Goal: Transaction & Acquisition: Purchase product/service

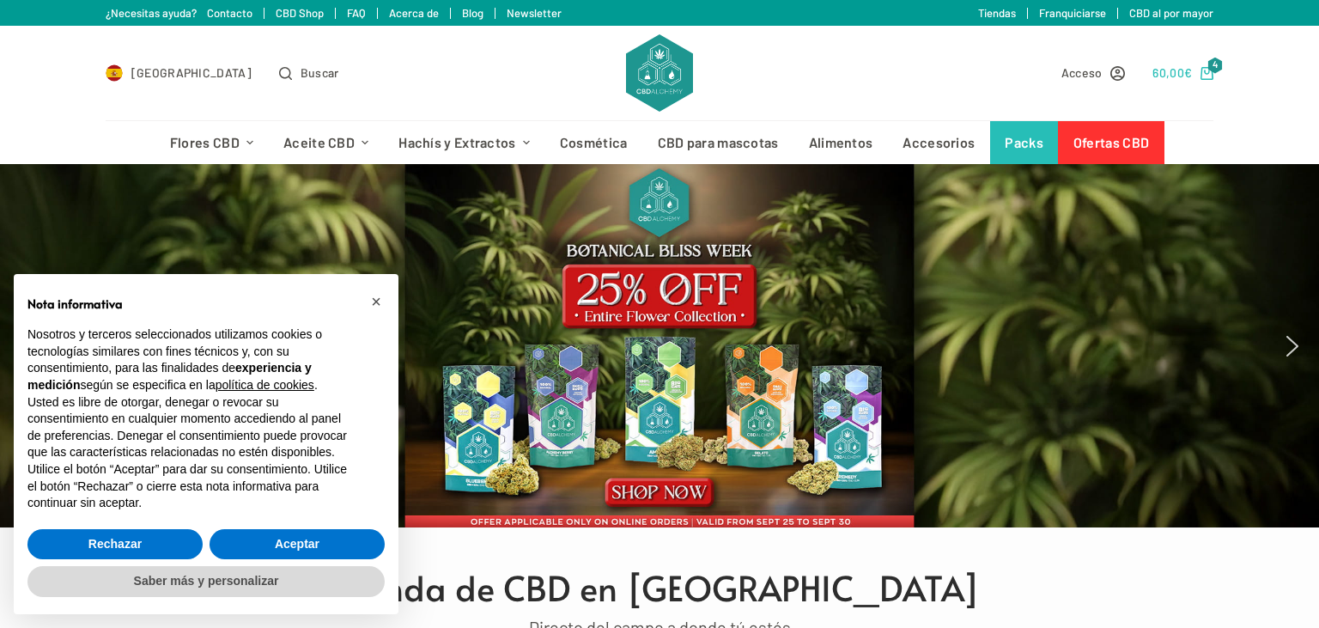
click at [1177, 70] on bdi "60,00 €" at bounding box center [1173, 72] width 40 height 15
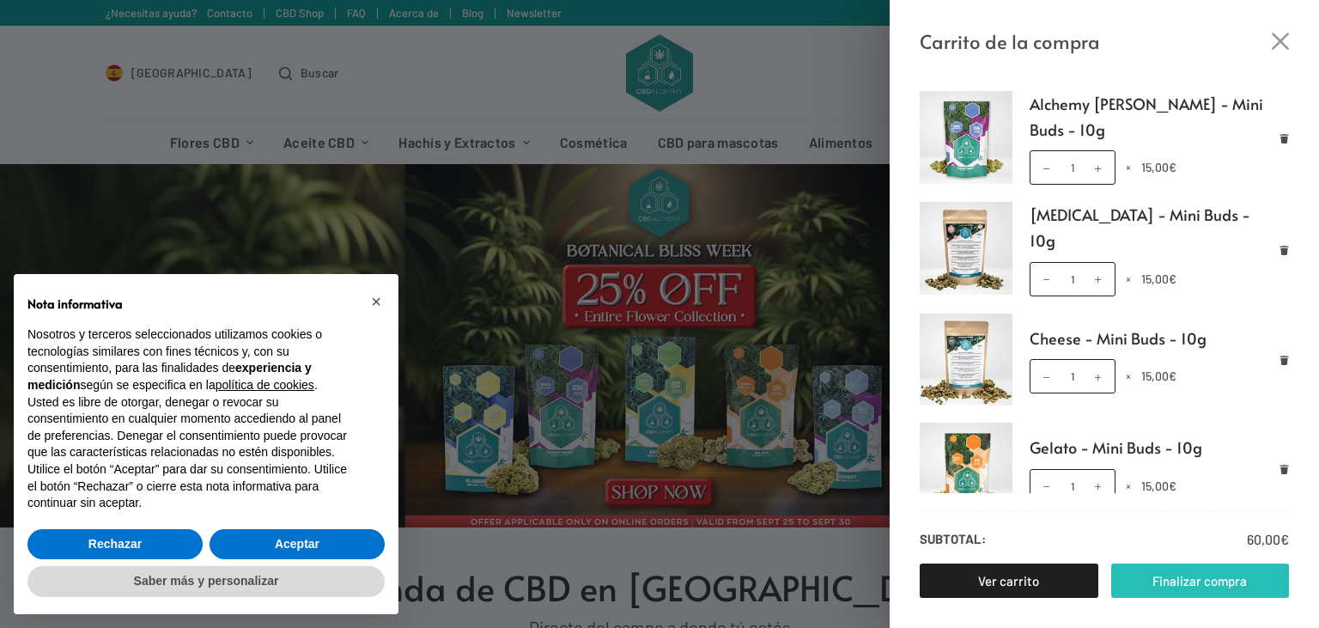
click at [1170, 581] on link "Finalizar compra" at bounding box center [1201, 580] width 179 height 34
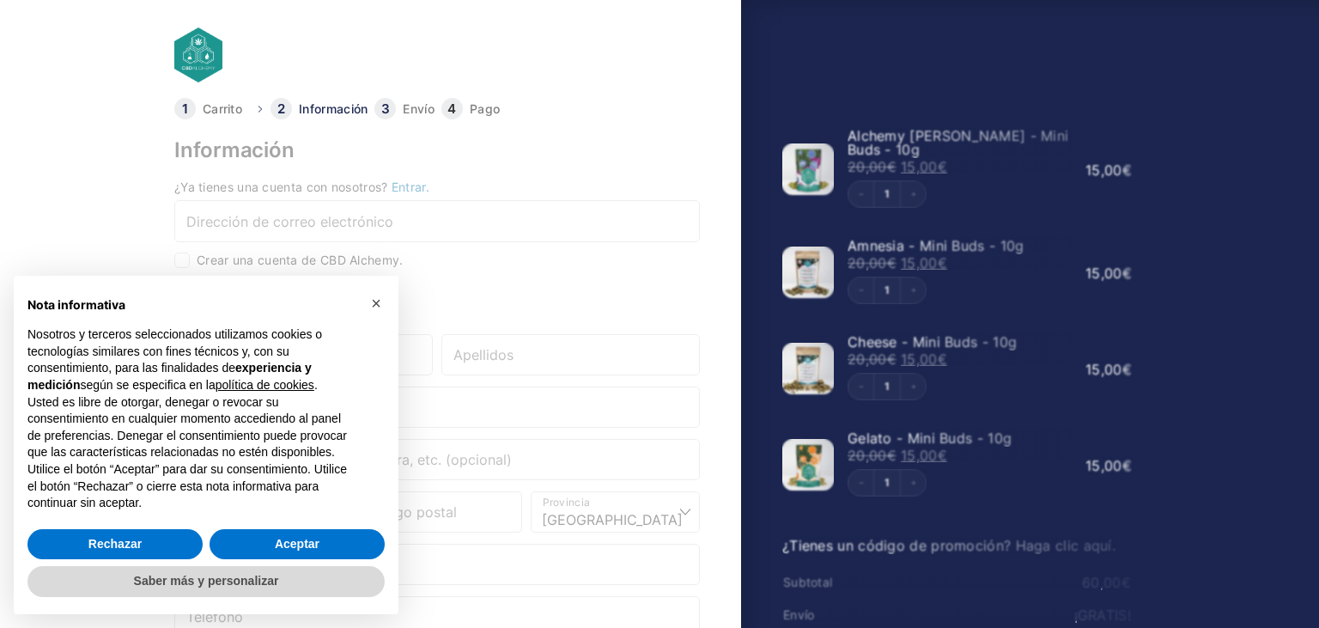
select select "B"
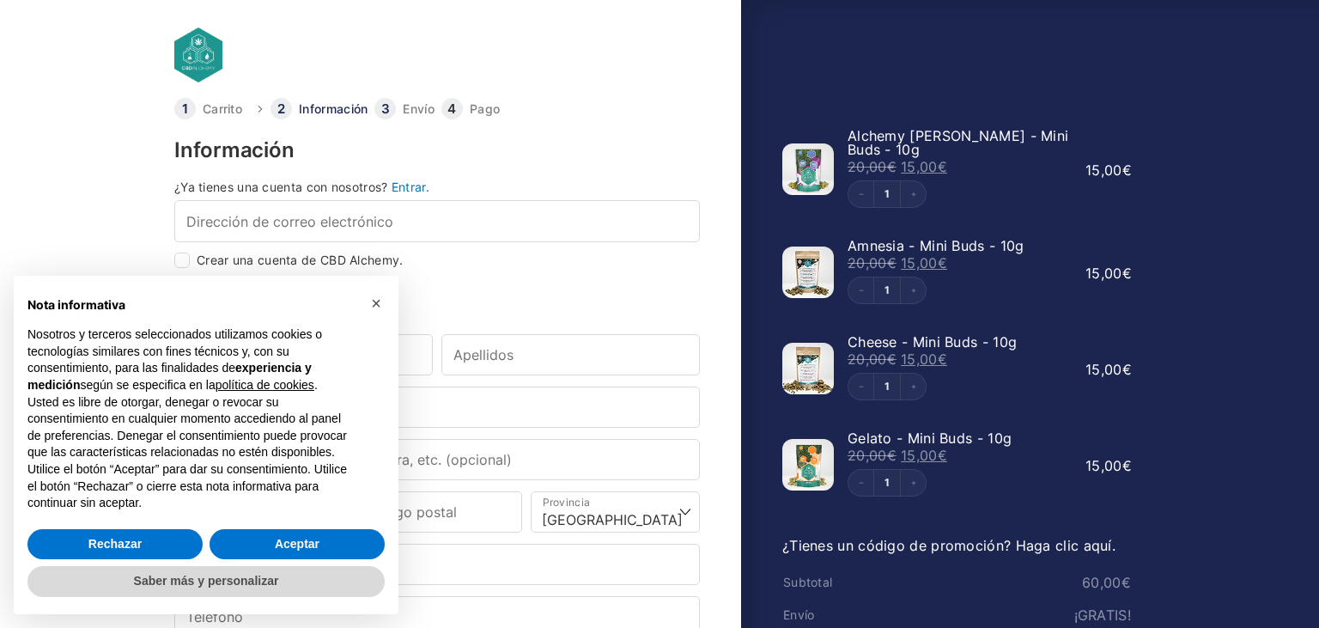
click at [953, 537] on link "¿Tienes un código de promoción? Haga clic aquí." at bounding box center [949, 545] width 333 height 17
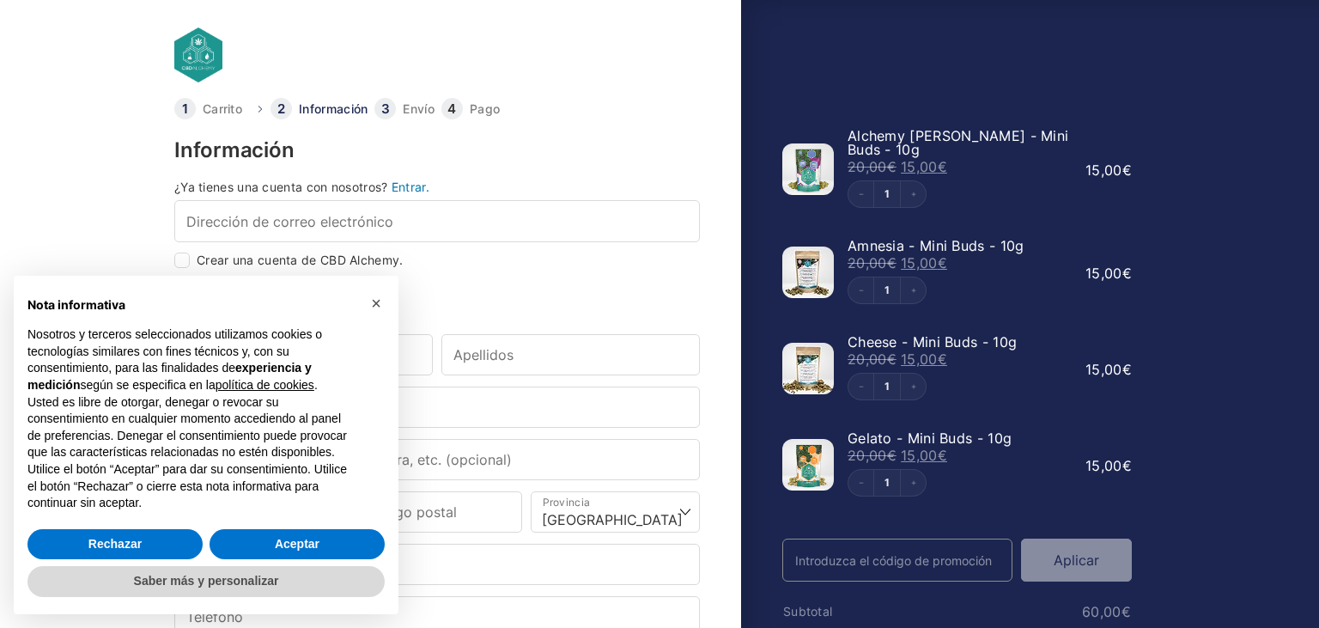
click at [883, 539] on input "Código Promo" at bounding box center [898, 560] width 230 height 43
paste input "WELCOME25"
type input "WELCOME25"
click at [1077, 555] on button "Aplicar" at bounding box center [1076, 560] width 111 height 43
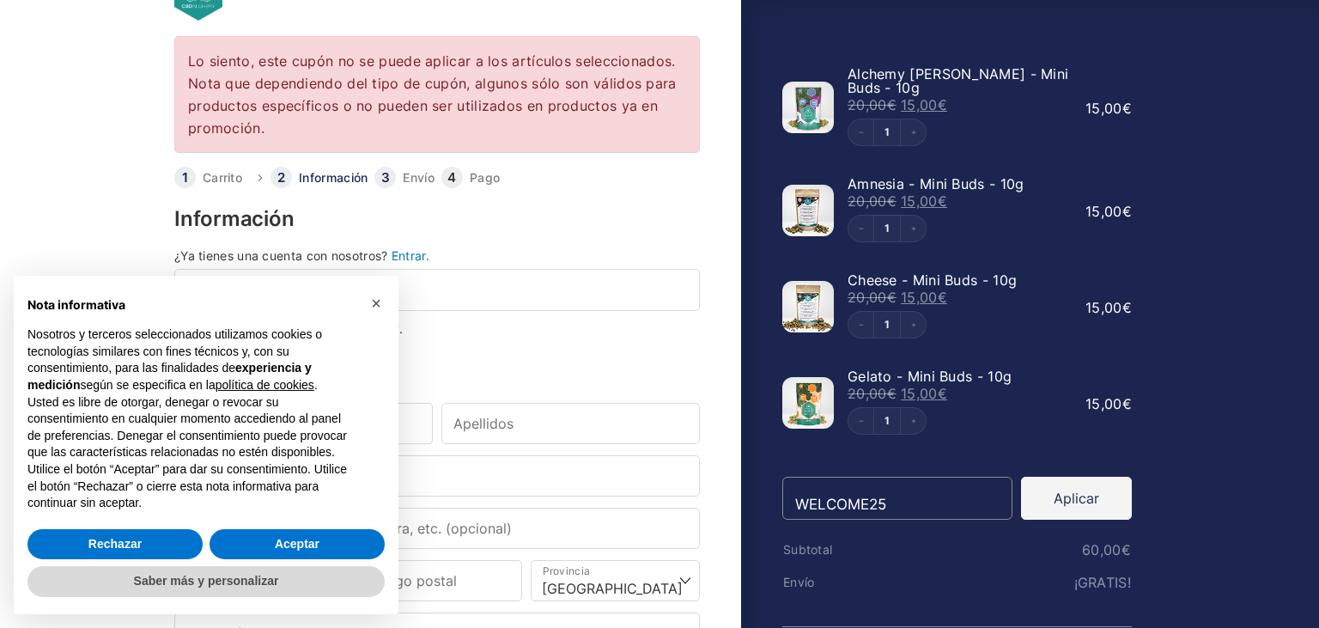
scroll to position [72, 0]
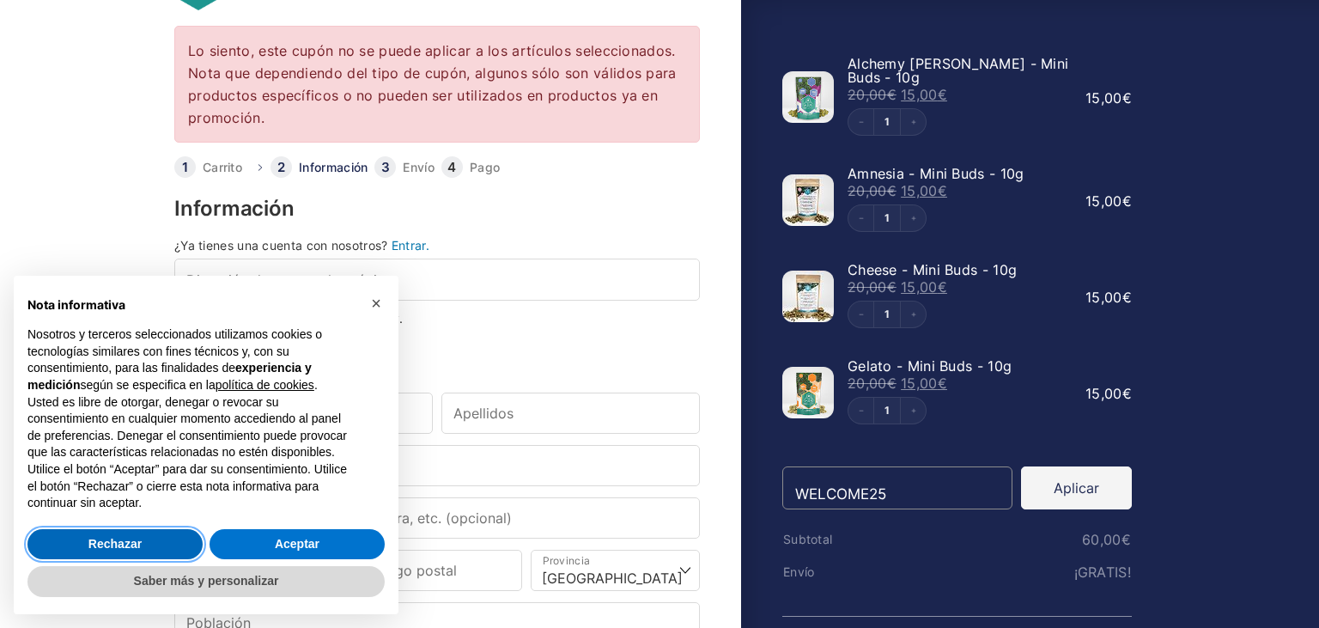
click at [136, 542] on button "Rechazar" at bounding box center [114, 544] width 175 height 31
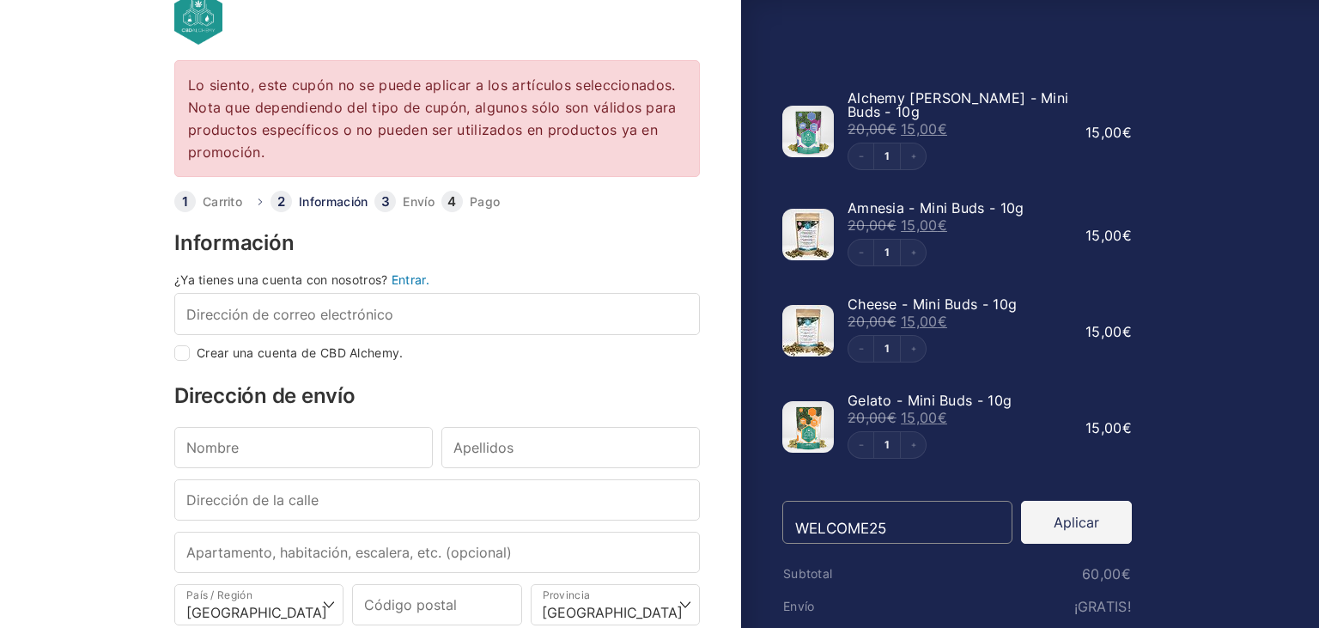
scroll to position [3, 0]
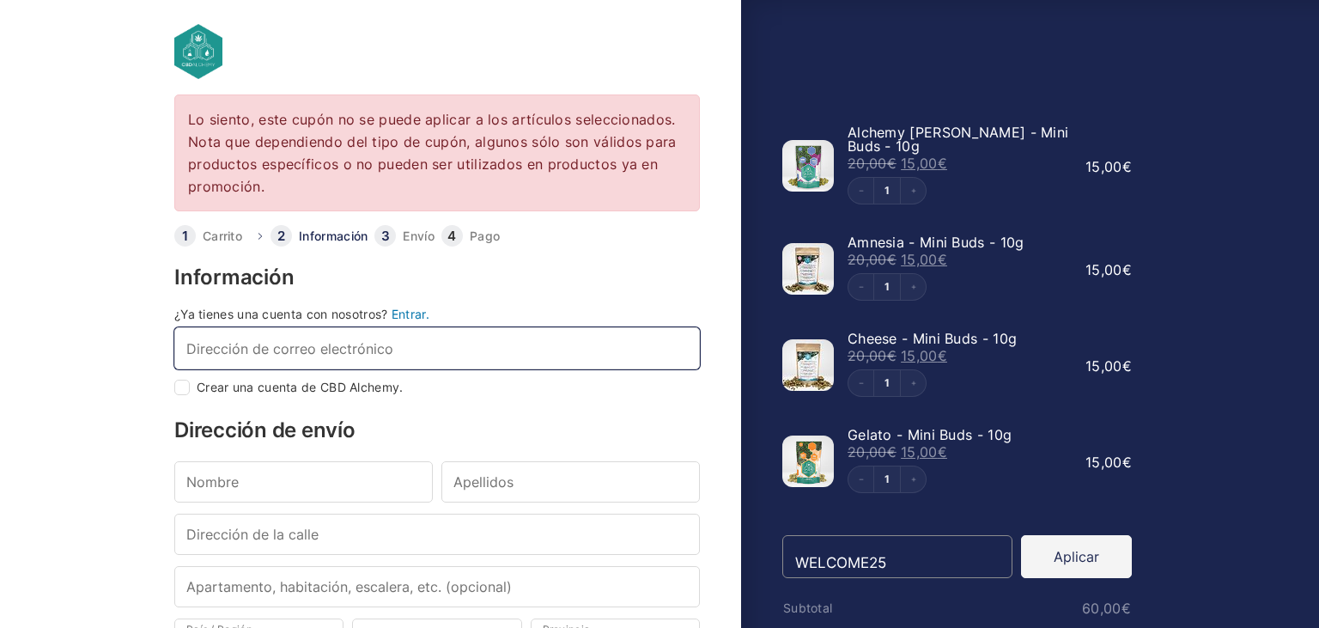
click at [430, 348] on input "Dirección de correo electrónico *" at bounding box center [437, 347] width 526 height 41
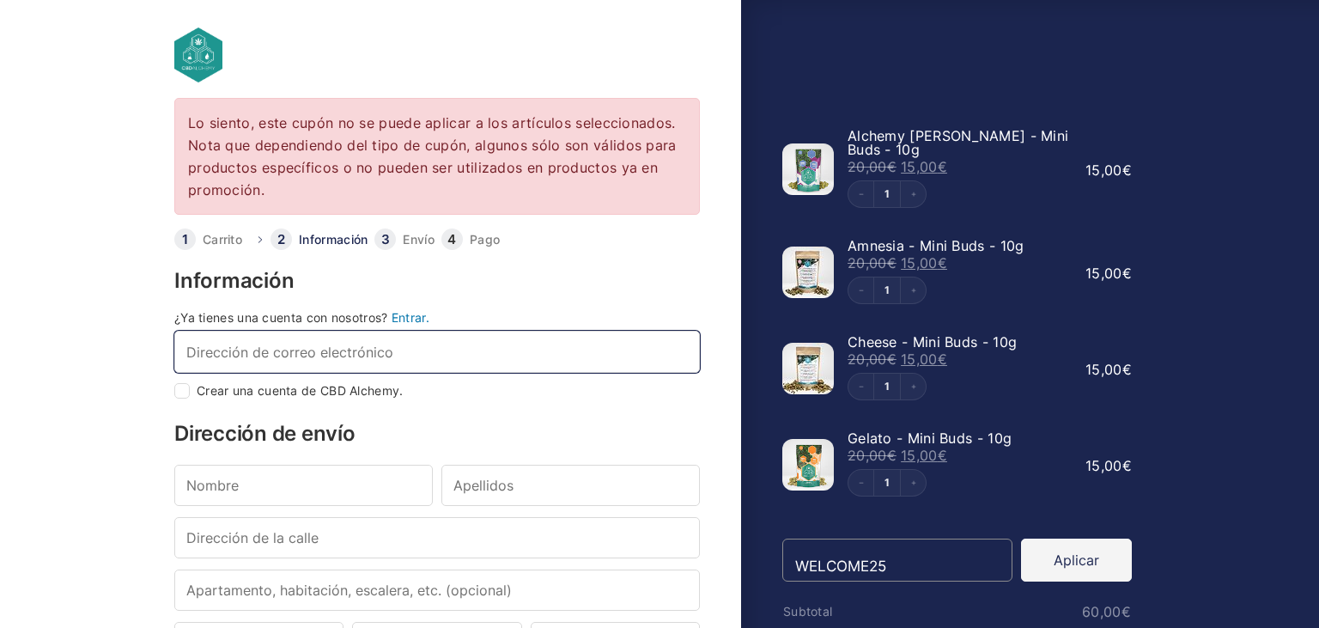
scroll to position [0, 0]
click at [416, 316] on link "Entrar." at bounding box center [411, 317] width 38 height 15
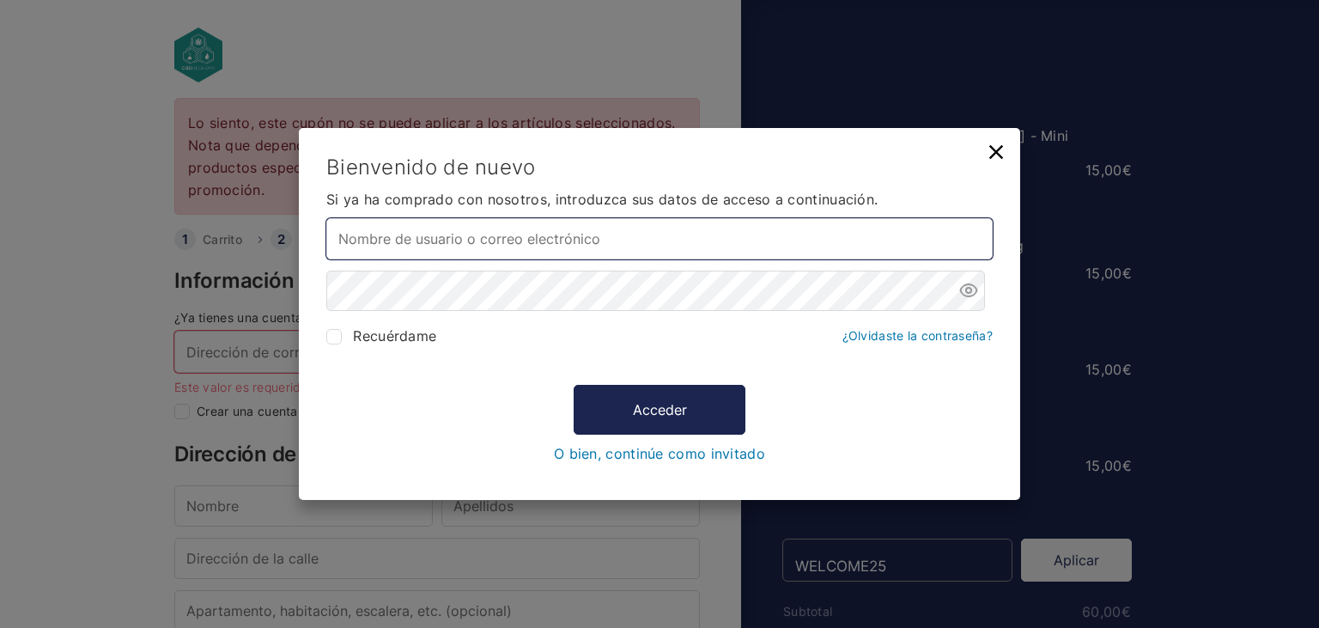
click at [631, 241] on input "Nombre de usuario o correo electrónico *" at bounding box center [659, 238] width 667 height 41
type input "[EMAIL_ADDRESS][DOMAIN_NAME]"
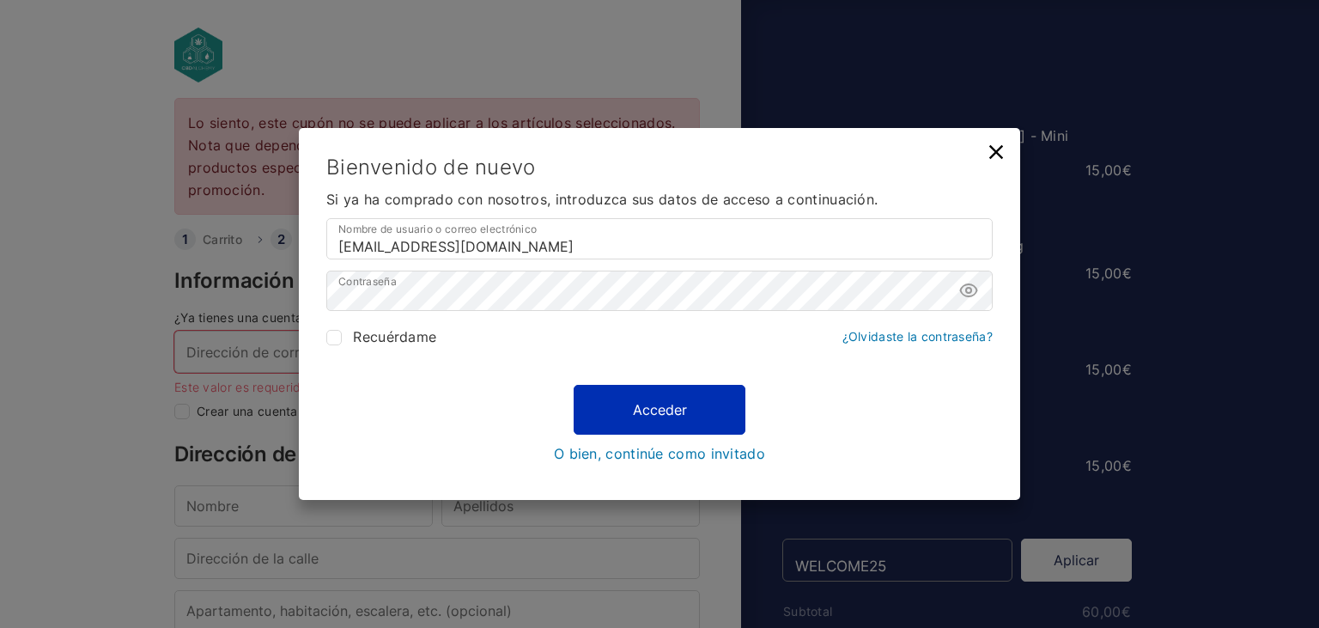
click at [641, 402] on button "Acceder" at bounding box center [660, 410] width 172 height 50
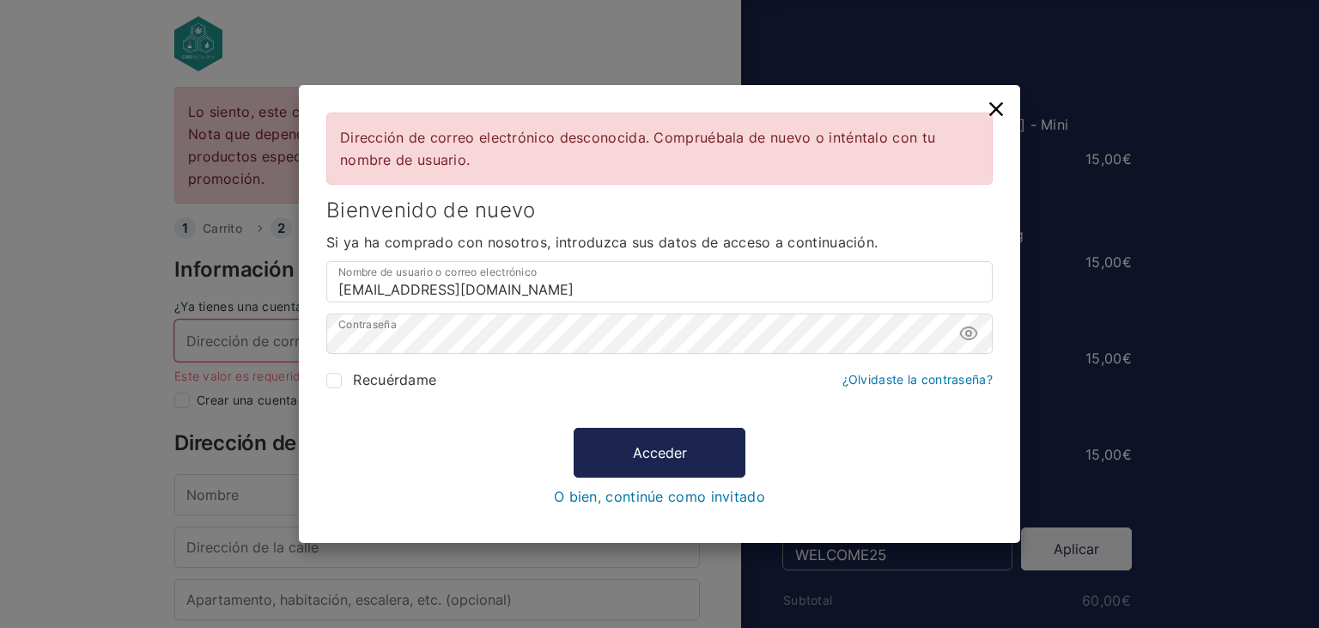
scroll to position [12, 0]
click at [998, 108] on icon at bounding box center [997, 109] width 14 height 14
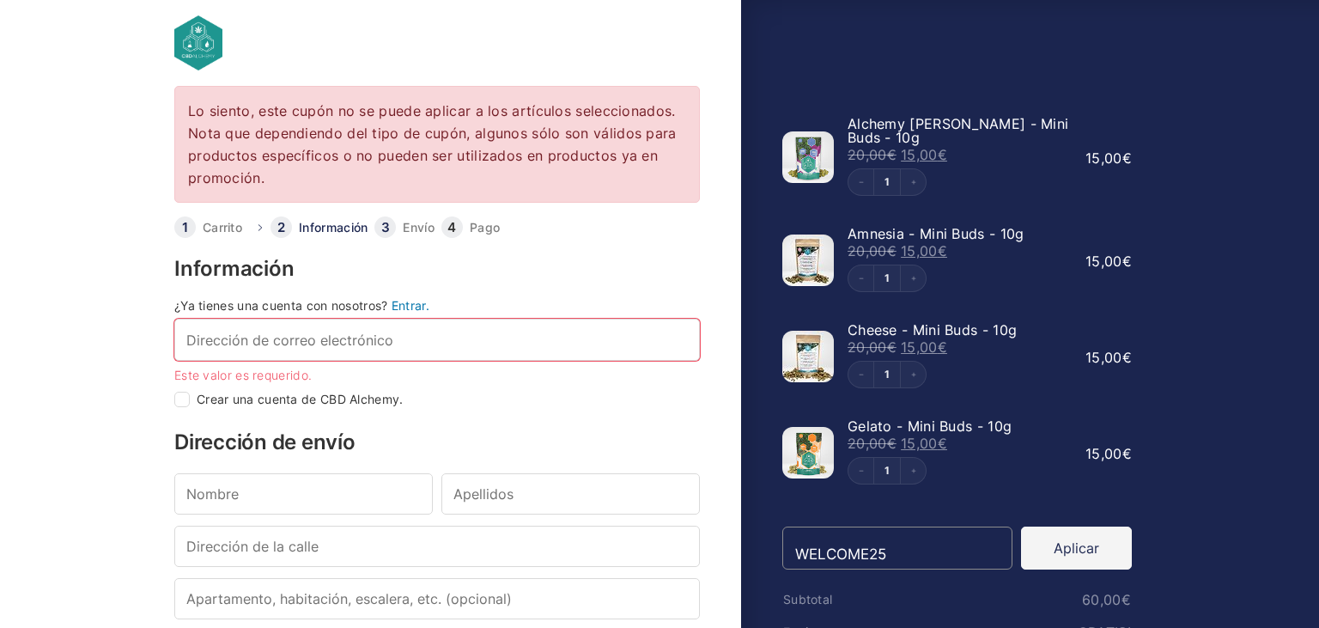
click at [184, 396] on input "Crear una cuenta de CBD Alchemy." at bounding box center [181, 399] width 15 height 15
checkbox input "true"
click at [327, 330] on input "Dirección de correo electrónico *" at bounding box center [437, 339] width 526 height 41
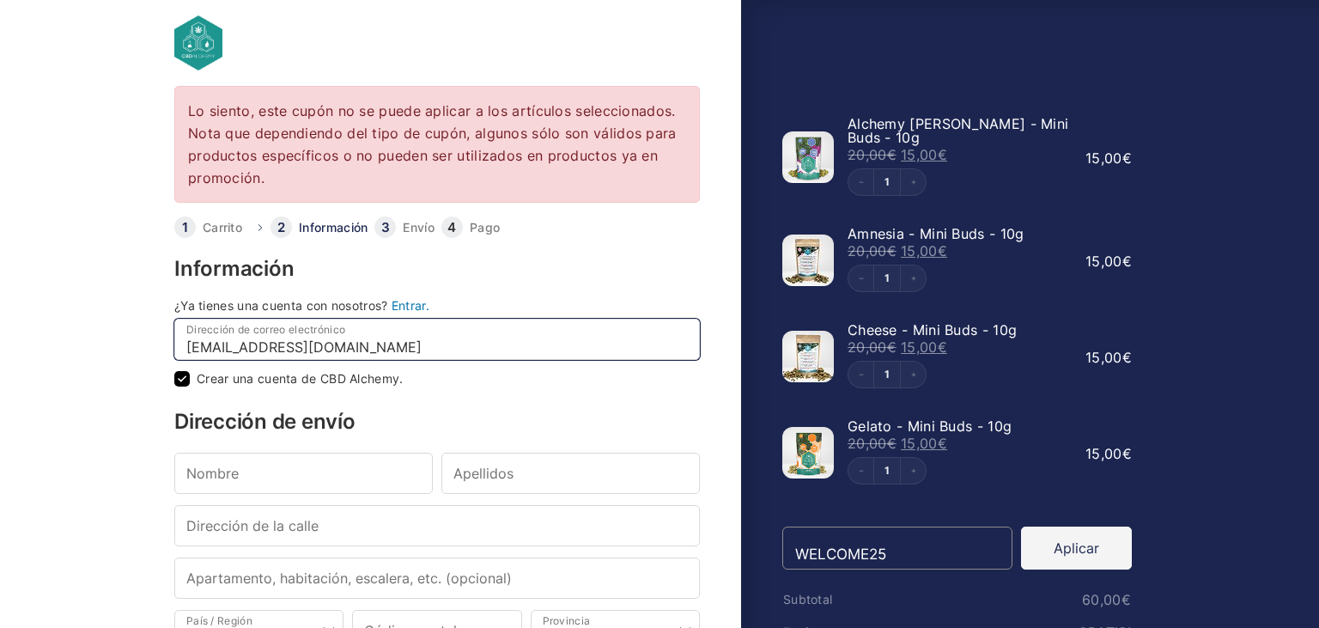
scroll to position [163, 0]
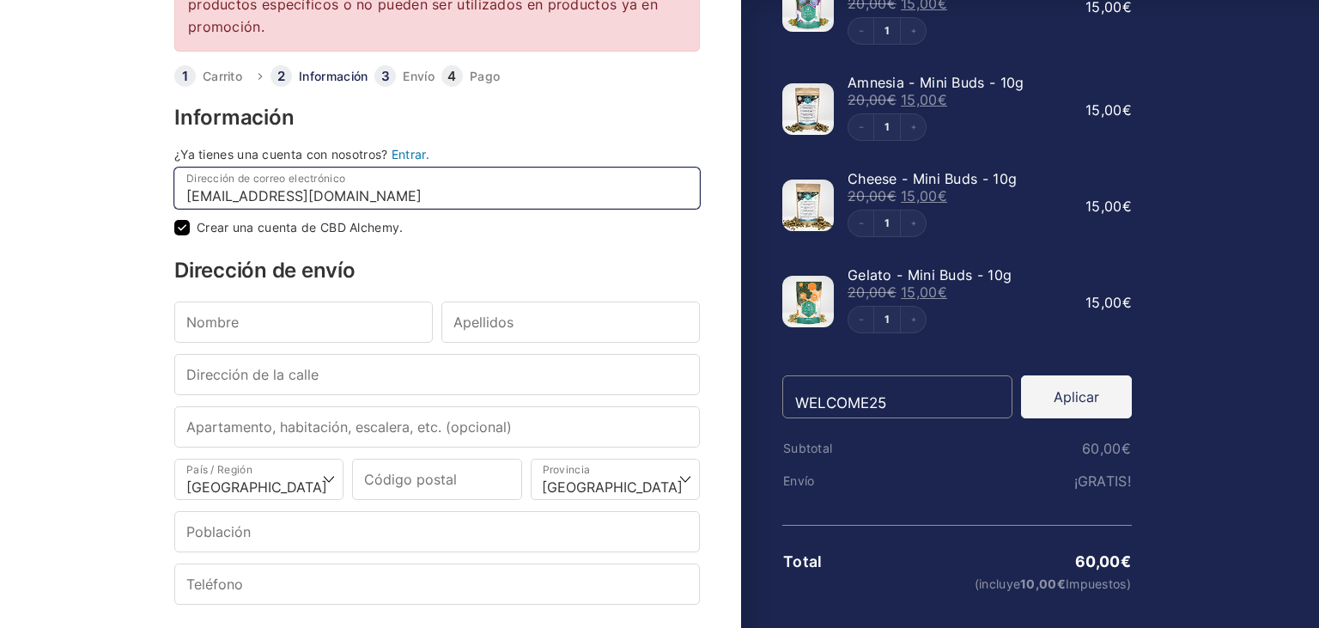
type input "[EMAIL_ADDRESS][DOMAIN_NAME]"
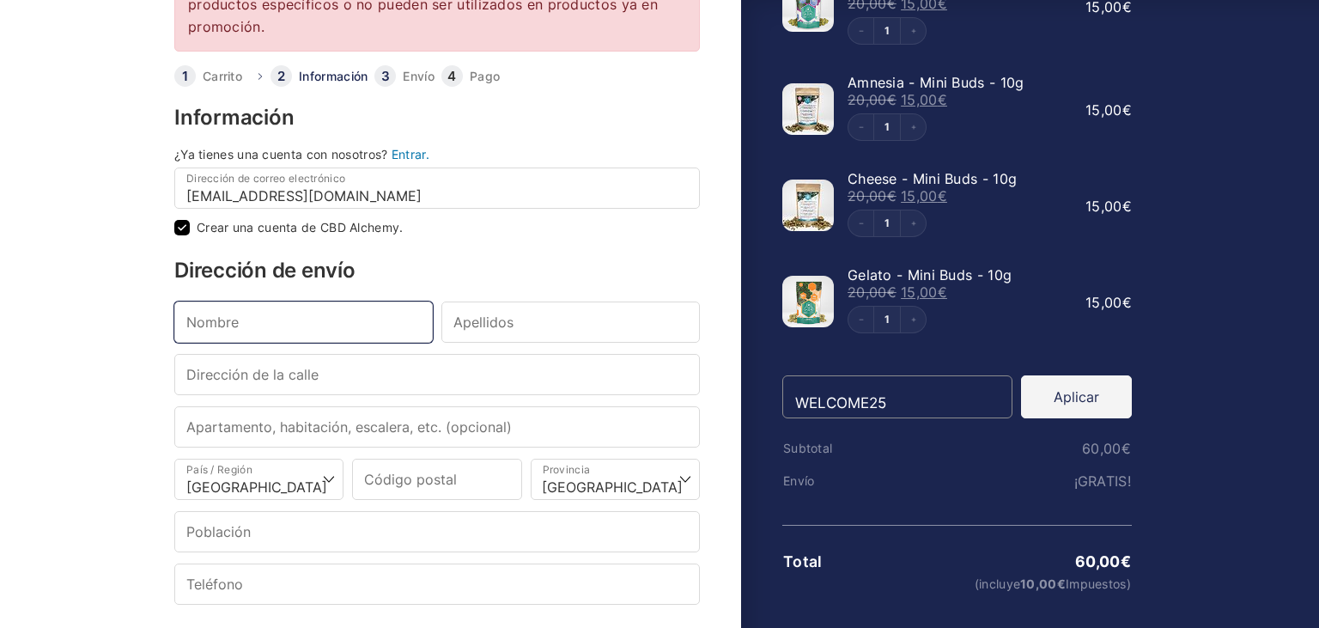
click at [297, 321] on input "Nombre *" at bounding box center [303, 321] width 259 height 41
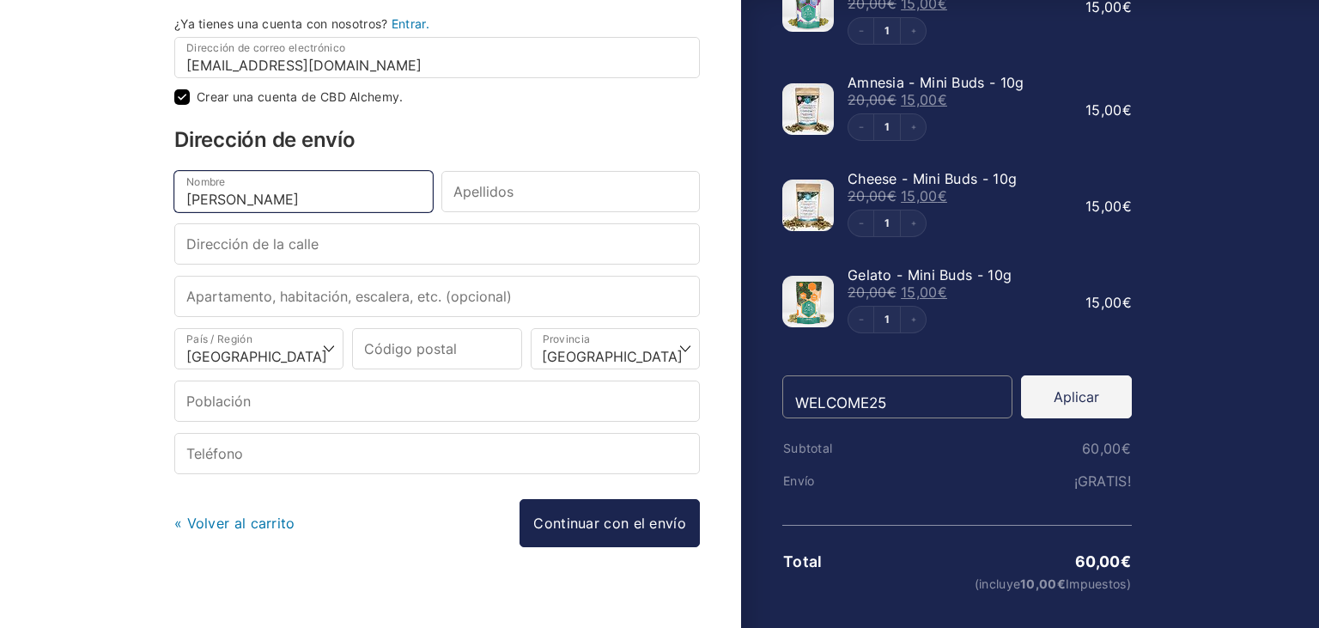
type input "Alejandro"
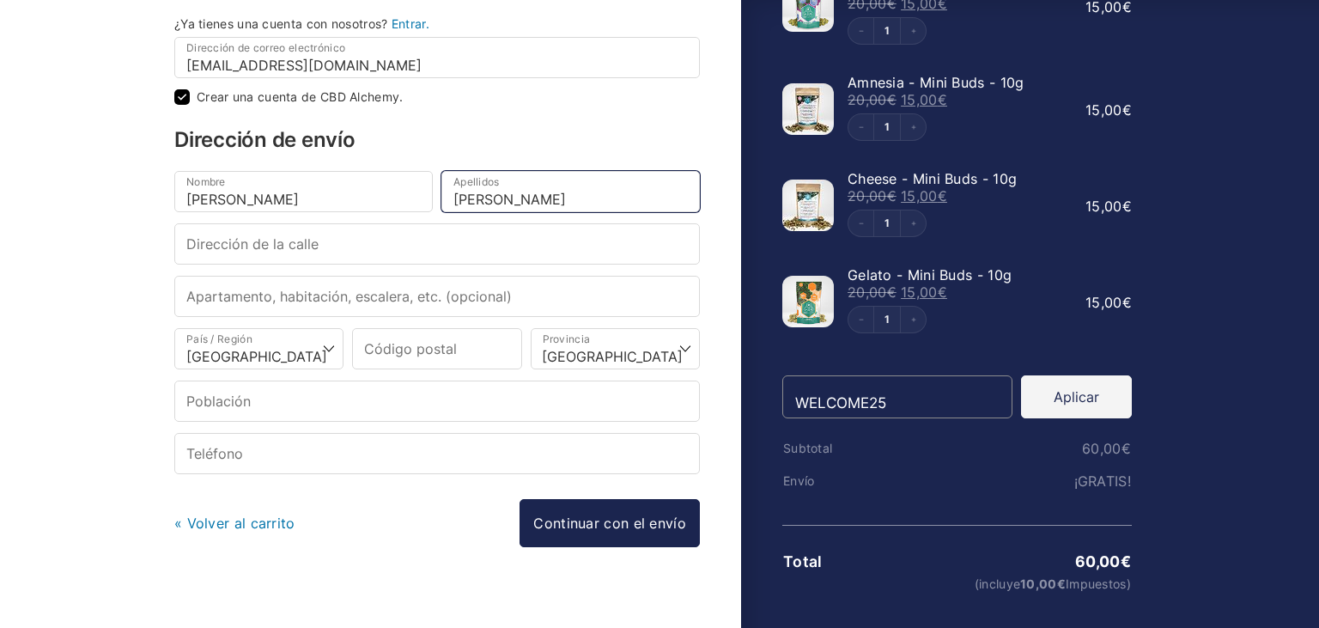
type input "Morales Jimenez"
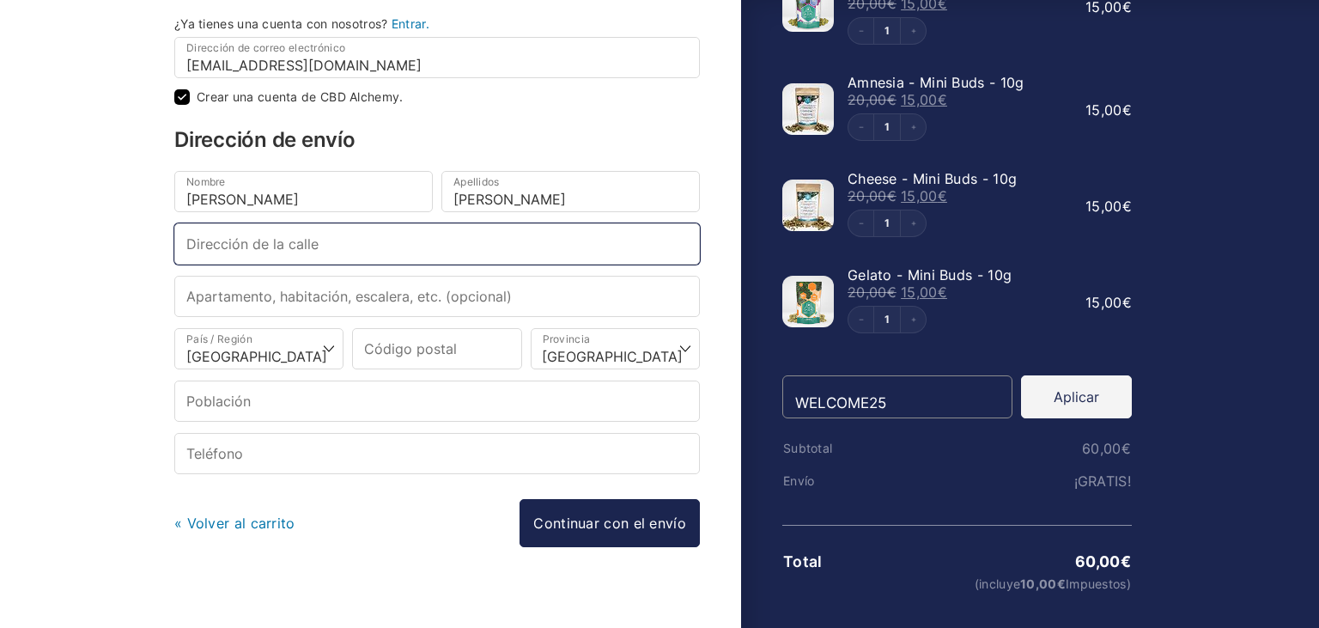
click at [301, 245] on input "Dirección de la calle *" at bounding box center [437, 243] width 526 height 41
type input "[STREET_ADDRESS]"
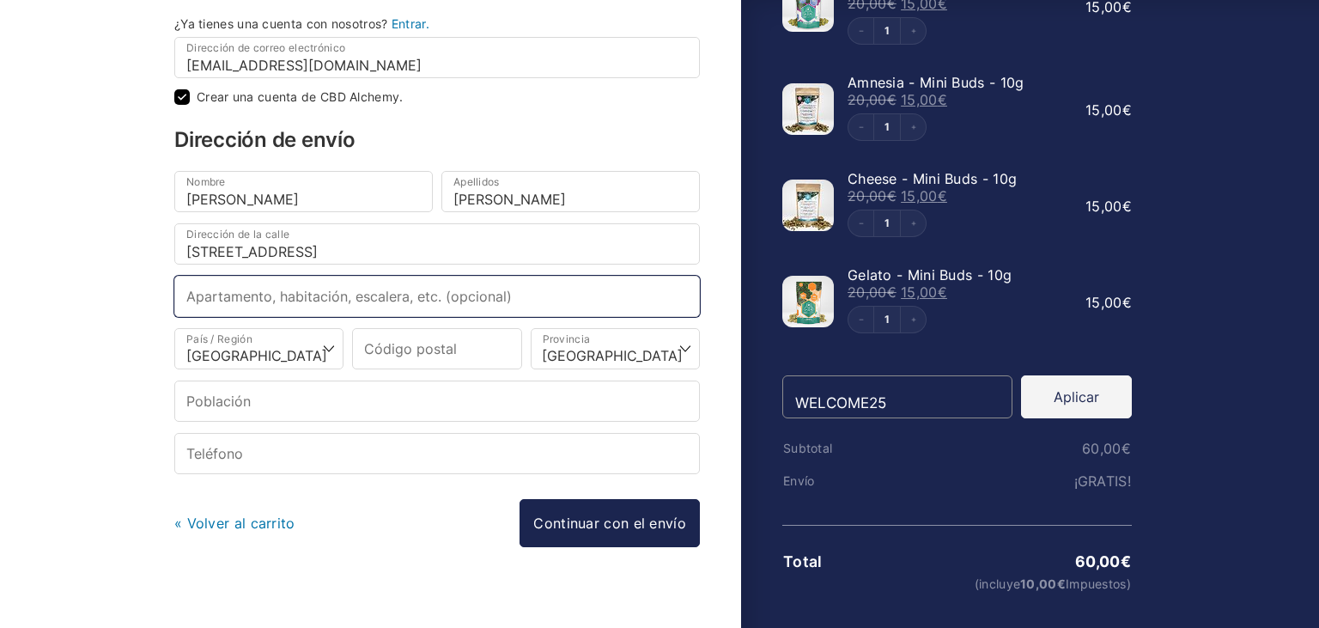
click at [462, 294] on input "Apartamento, habitación, escalera, etc. (opcional)" at bounding box center [437, 296] width 526 height 41
type input "Esquina con calle Mare Nostrum"
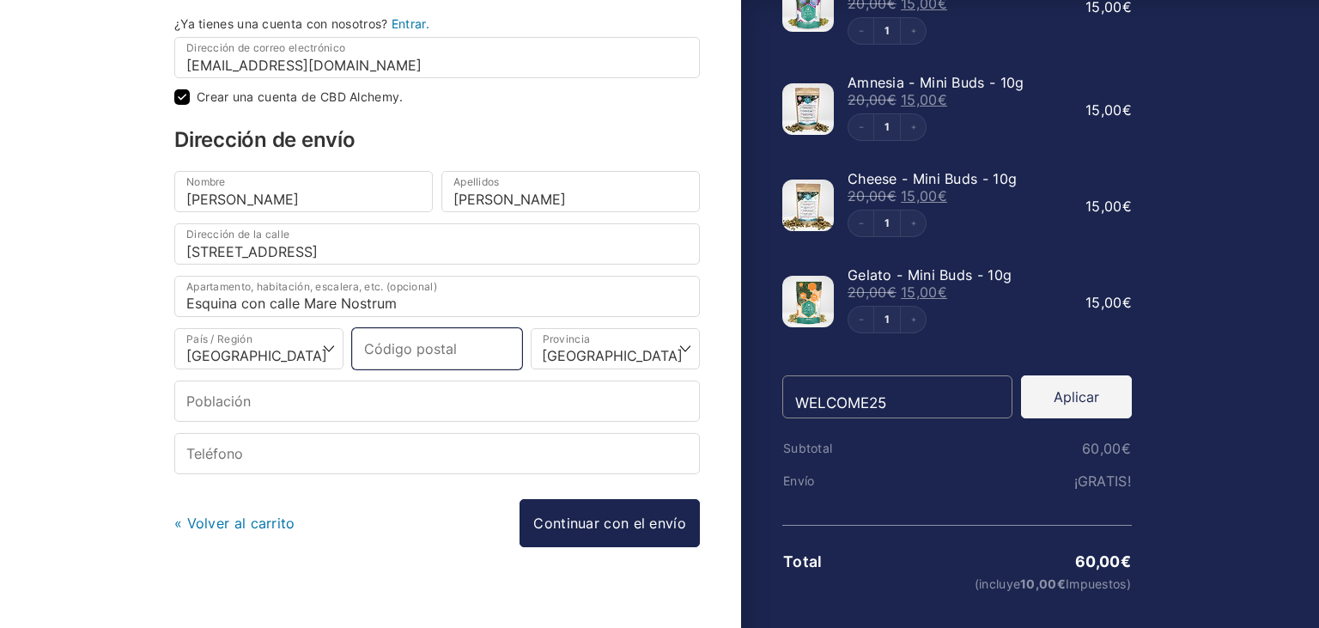
click at [450, 350] on input "Código postal *" at bounding box center [436, 348] width 169 height 41
type input "04720"
select select
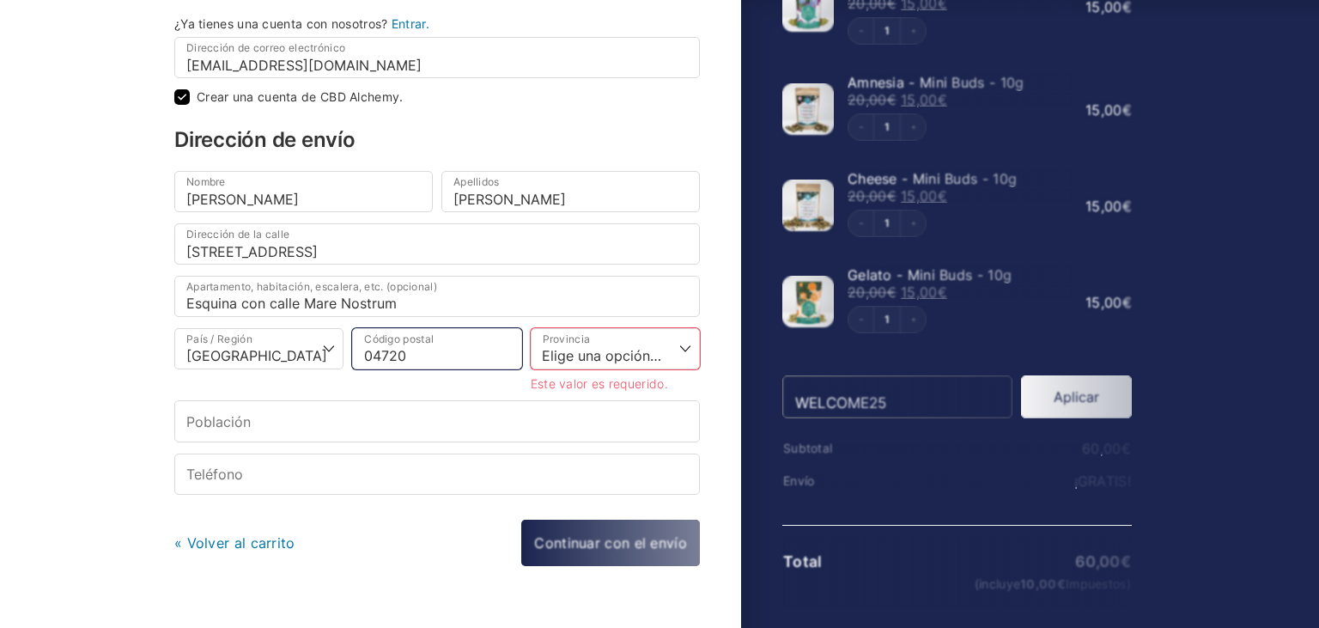
type input "04720"
click at [531, 328] on select "Elige una opción… La Coruña Álava Albacete Alicante Almería Asturias Ávila Bada…" at bounding box center [615, 348] width 169 height 41
select select "AL"
click option "[GEOGRAPHIC_DATA]" at bounding box center [0, 0] width 0 height 0
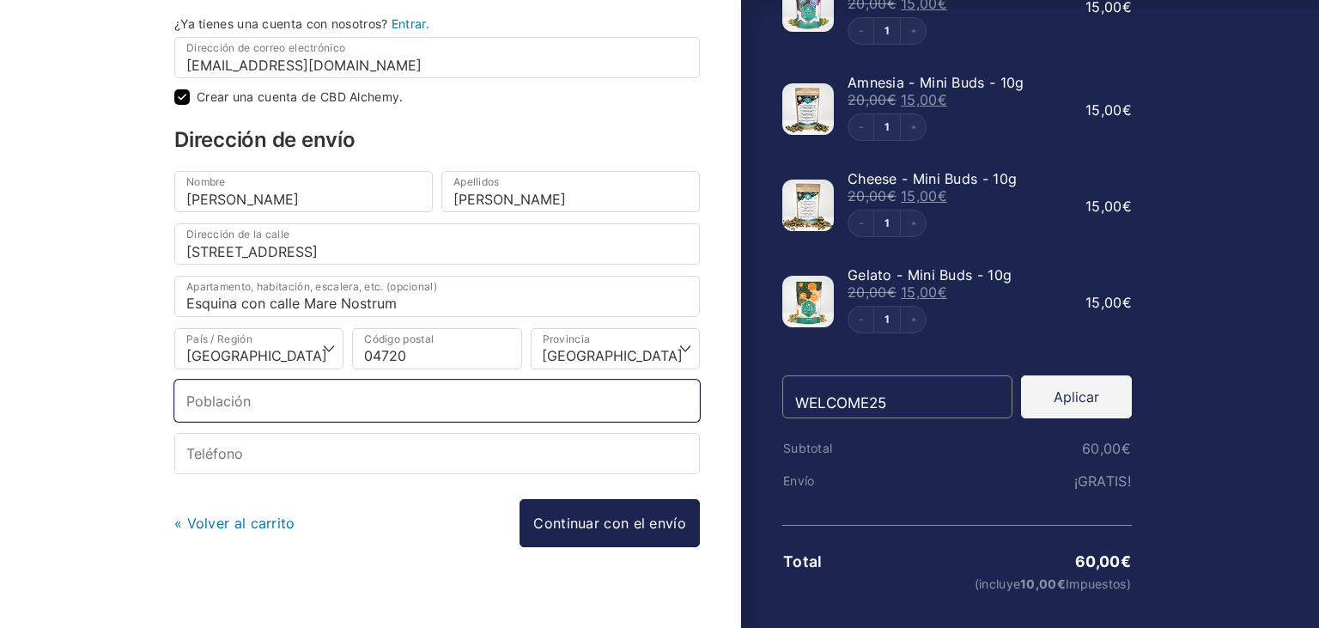
click at [411, 393] on input "Población *" at bounding box center [437, 400] width 526 height 41
type input "Aguadulce (Roquetas de Mar)"
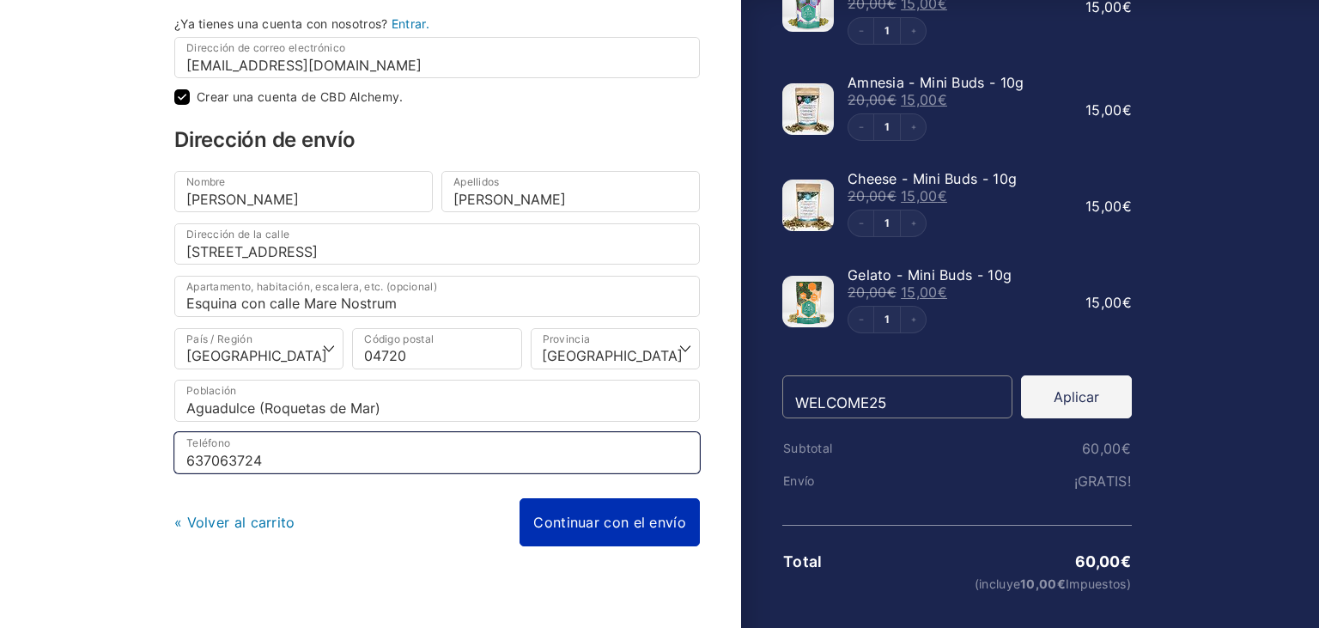
type input "637063724"
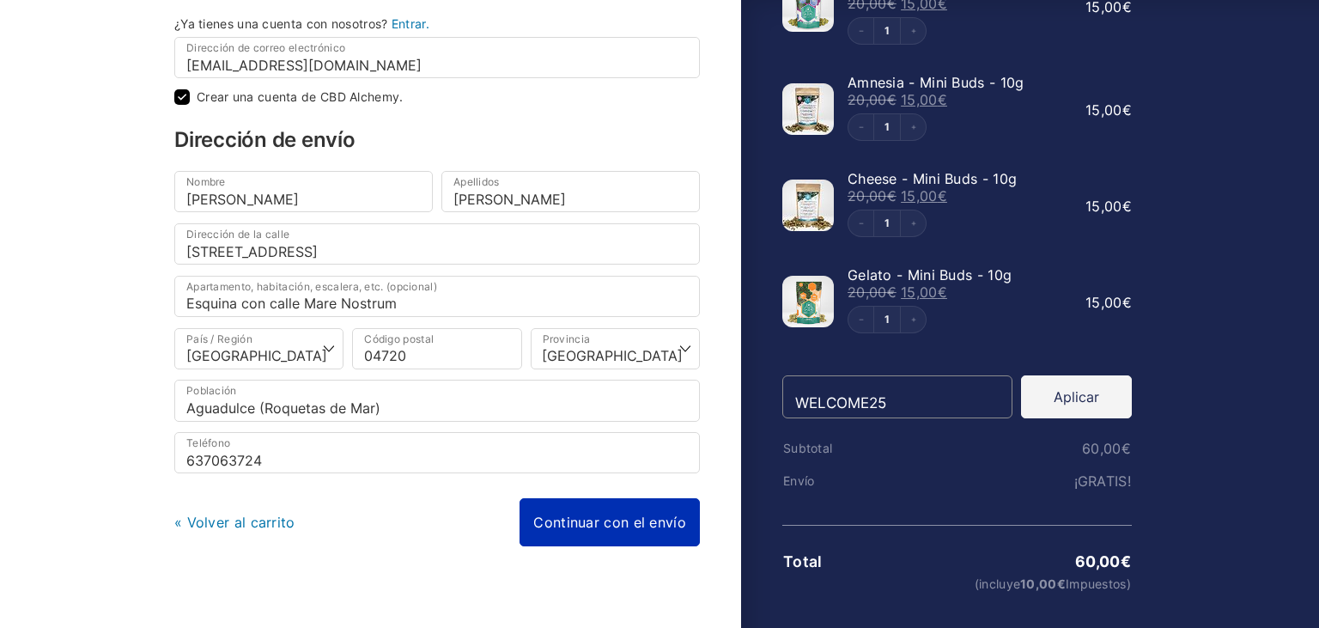
click at [616, 506] on link "Continuar con el envío" at bounding box center [610, 522] width 180 height 48
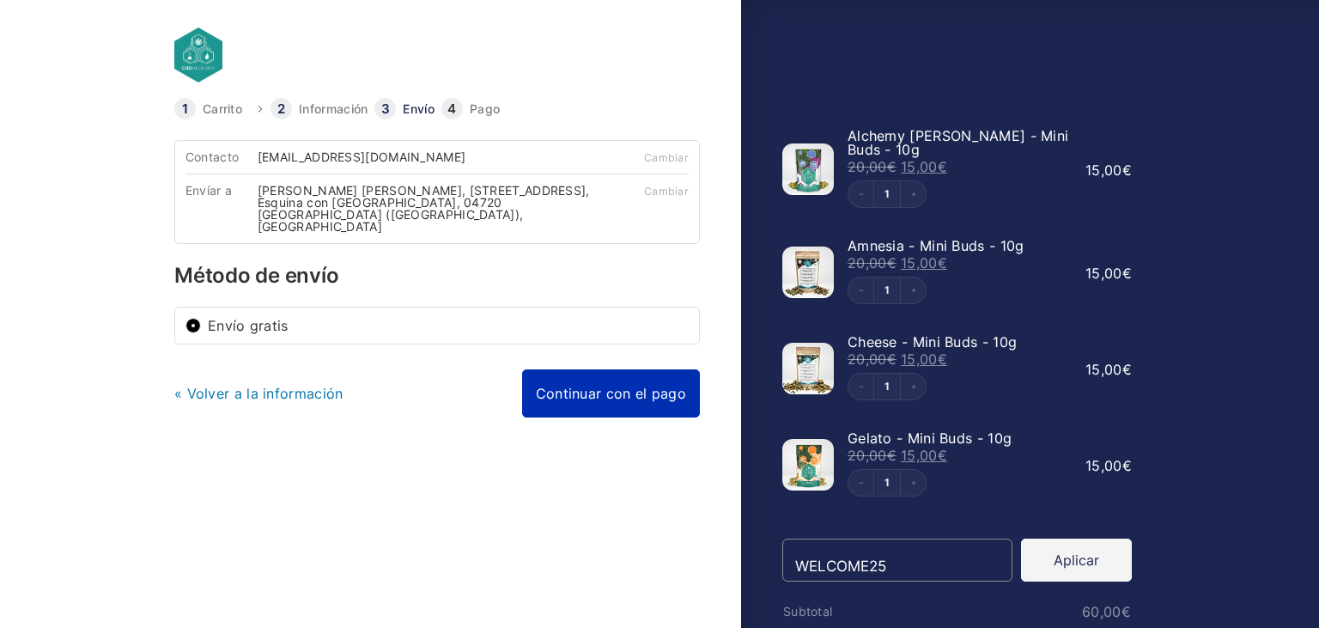
click at [629, 383] on link "Continuar con el pago" at bounding box center [611, 393] width 178 height 48
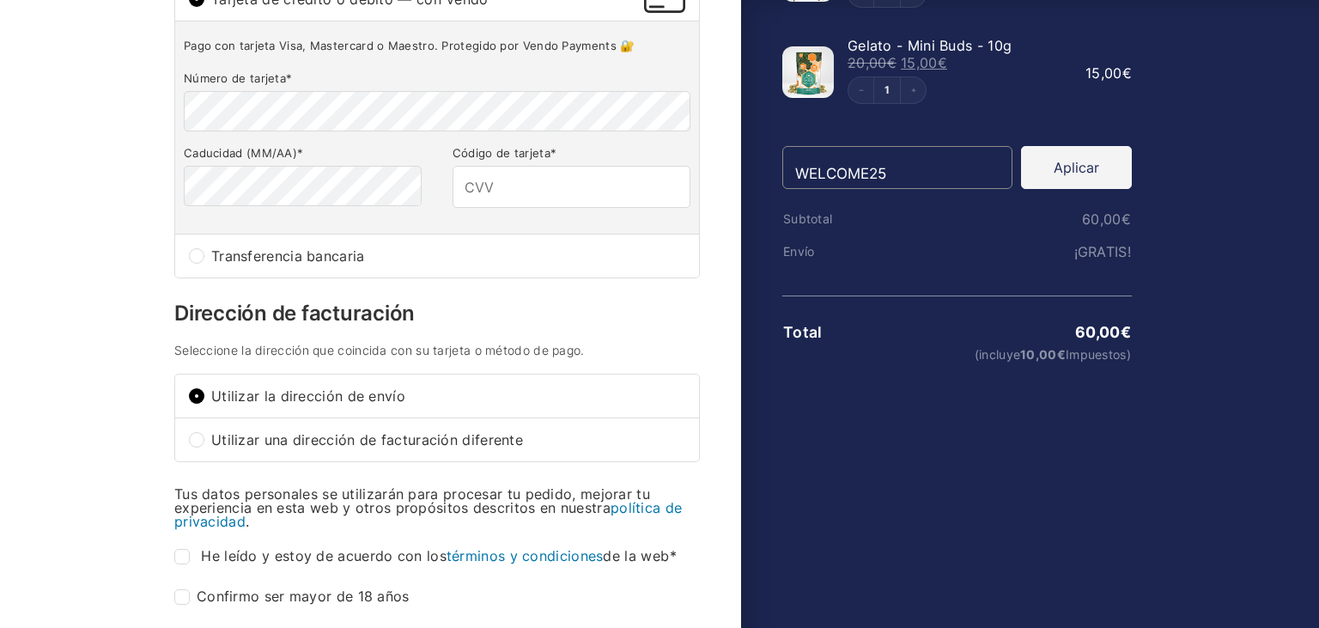
scroll to position [271, 0]
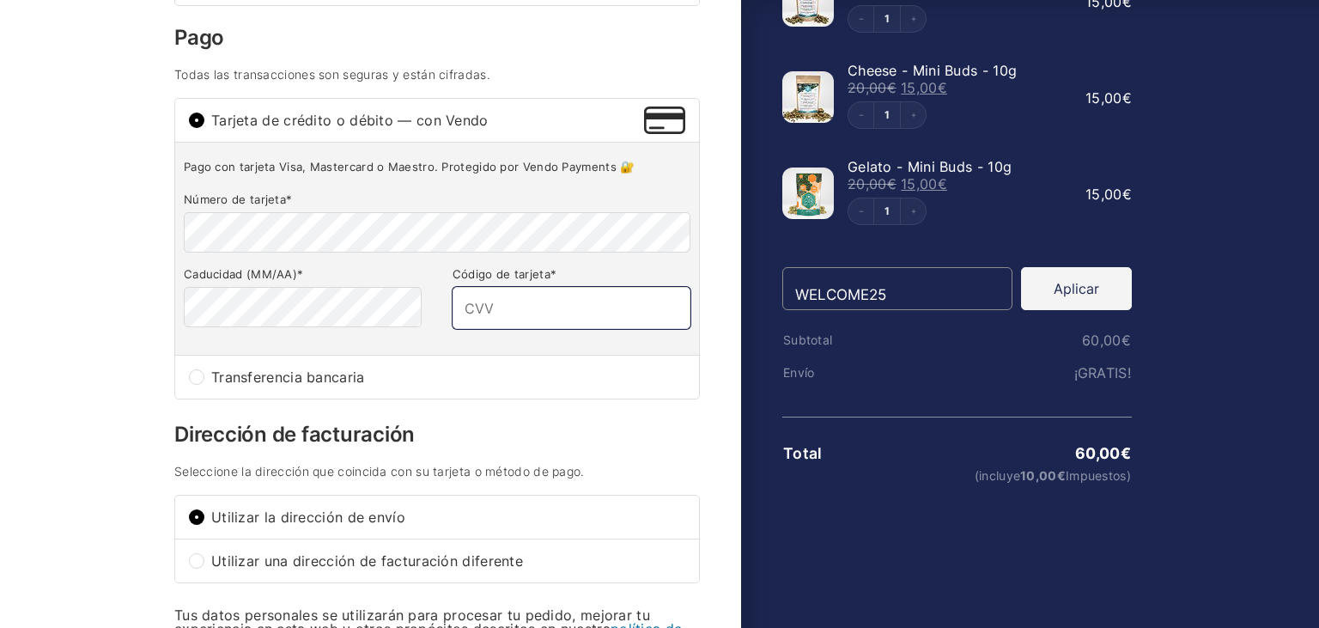
click at [582, 301] on input "Código de tarjeta *" at bounding box center [572, 307] width 238 height 41
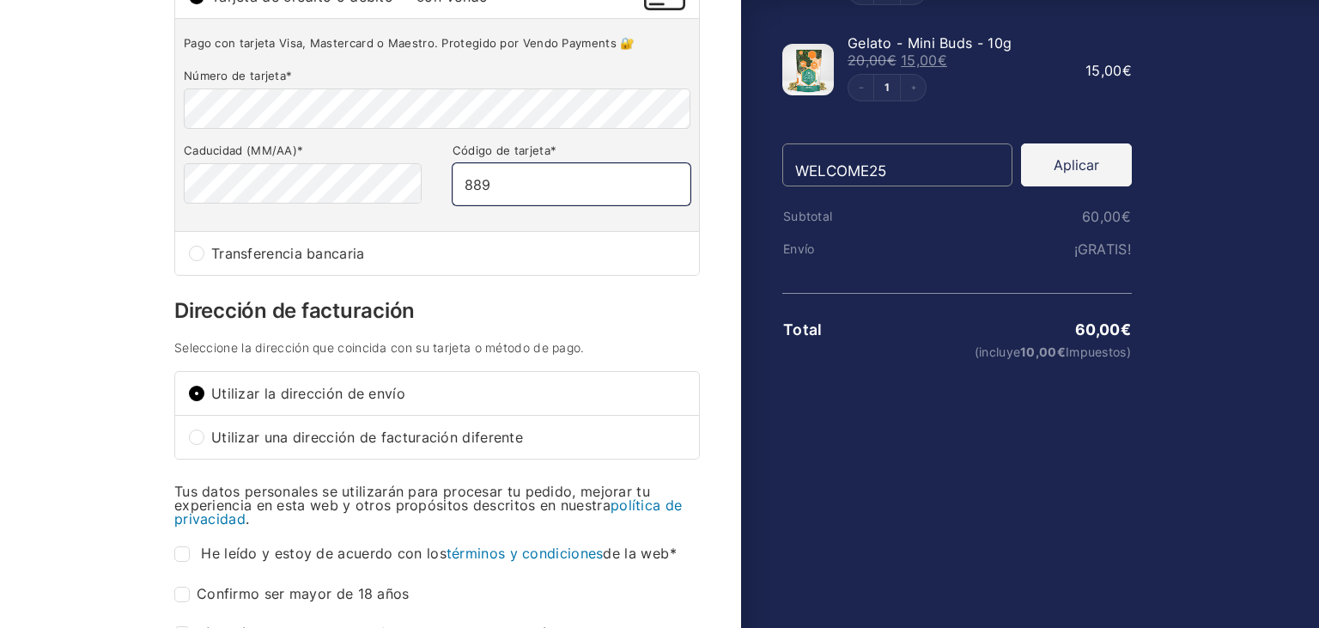
scroll to position [423, 0]
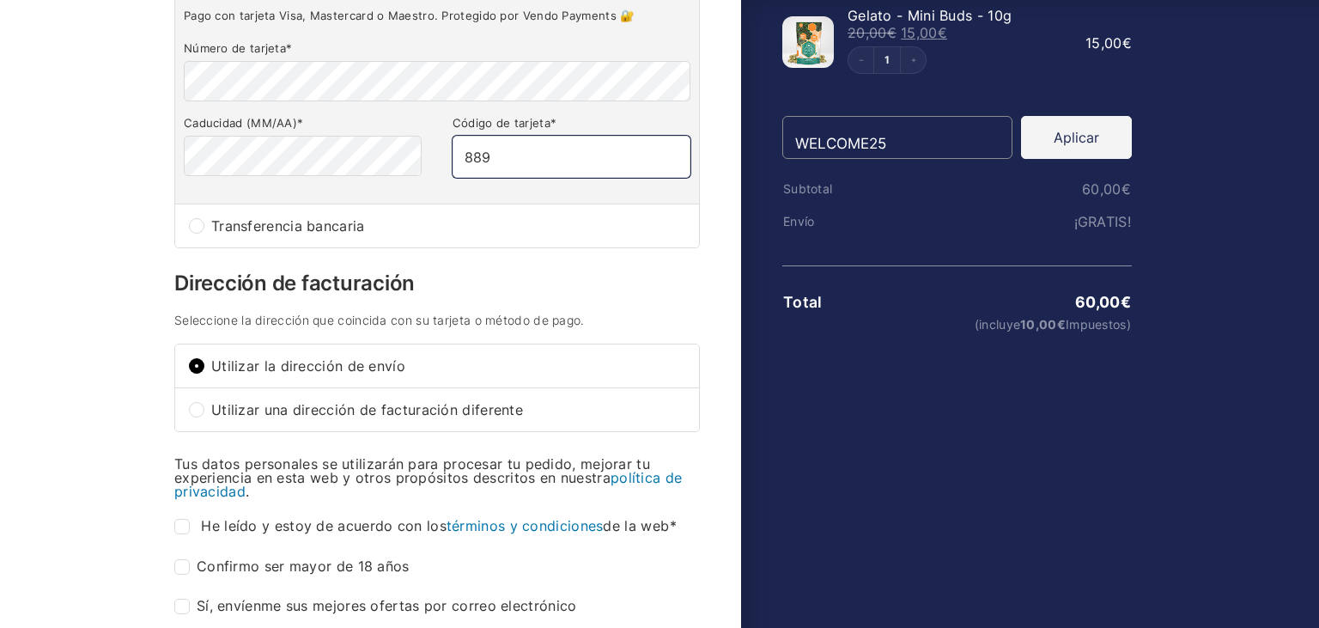
type input "889"
click at [187, 519] on input "He leído y estoy de acuerdo con los términos y condiciones de la web *" at bounding box center [181, 526] width 15 height 15
checkbox input "true"
click at [179, 559] on input "Confirmo ser mayor de 18 años *" at bounding box center [181, 566] width 15 height 15
checkbox input "true"
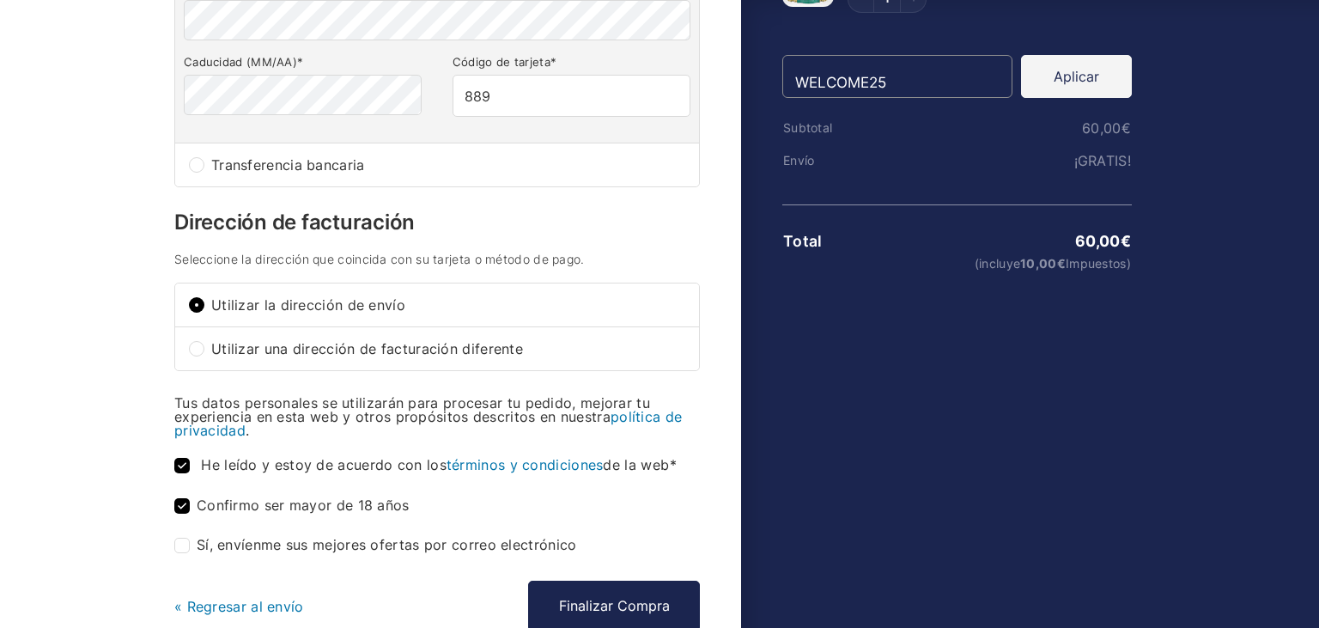
scroll to position [571, 0]
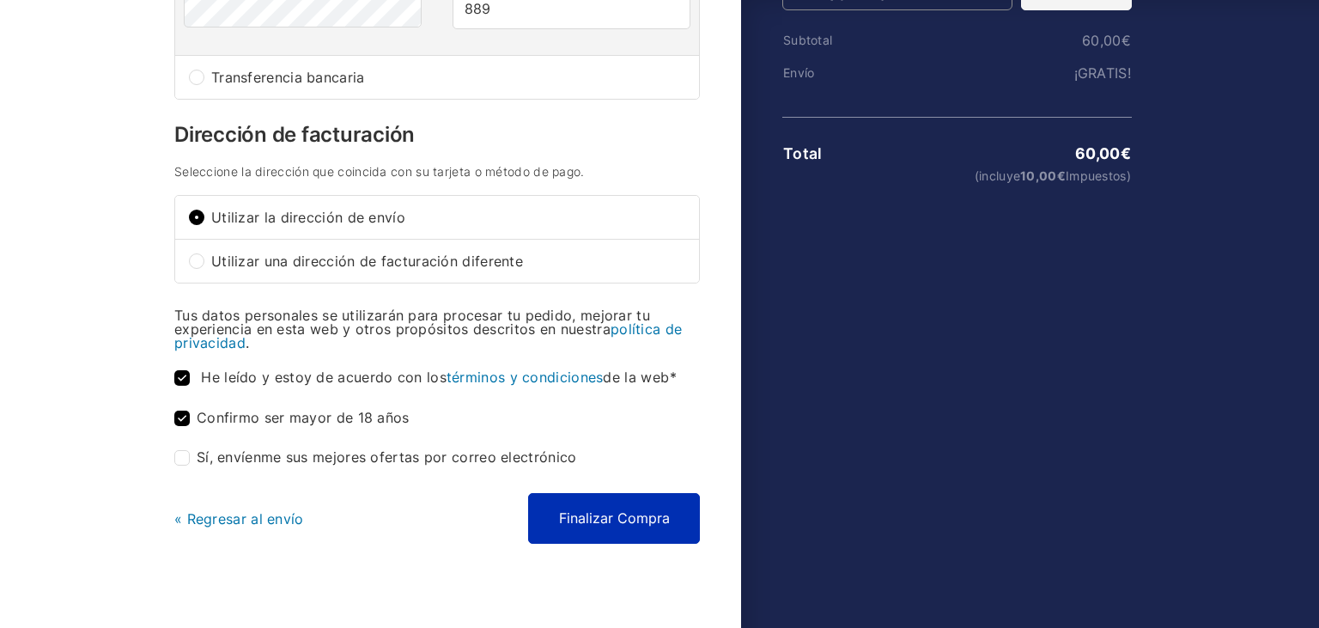
click at [641, 521] on button "Finalizar Compra" at bounding box center [614, 518] width 172 height 50
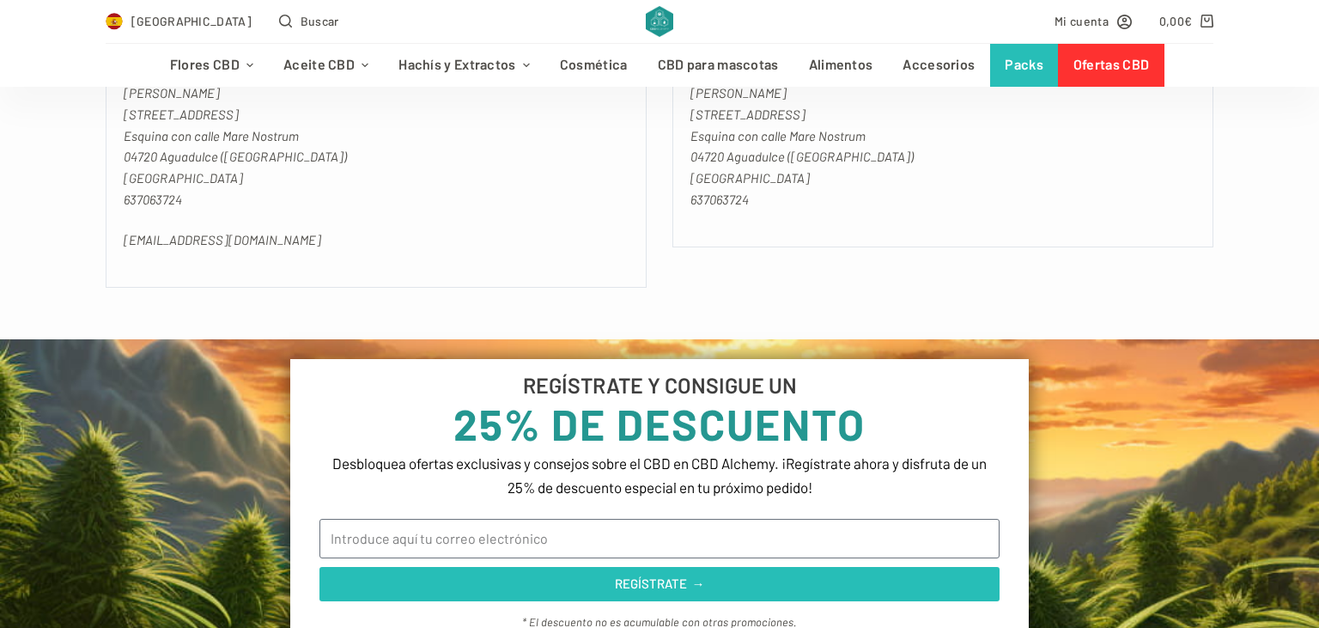
scroll to position [1481, 0]
